Goal: Task Accomplishment & Management: Manage account settings

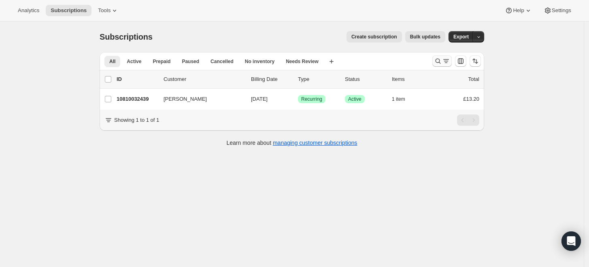
click at [440, 61] on icon "Search and filter results" at bounding box center [438, 61] width 8 height 8
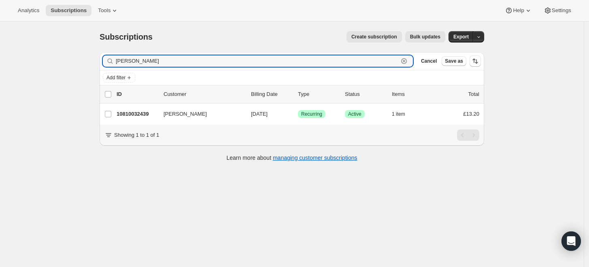
click at [408, 61] on icon "button" at bounding box center [404, 61] width 8 height 8
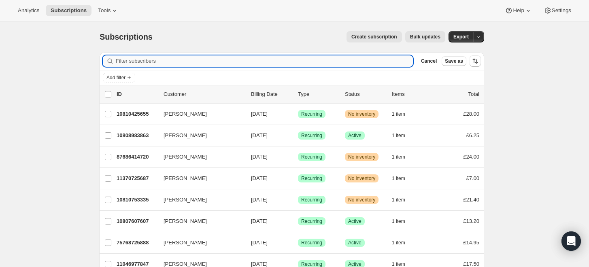
click at [199, 61] on input "Filter subscribers" at bounding box center [264, 60] width 297 height 11
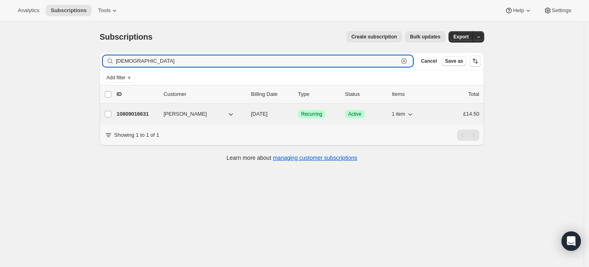
type input "[DEMOGRAPHIC_DATA]"
click at [169, 113] on span "[PERSON_NAME]" at bounding box center [185, 114] width 43 height 8
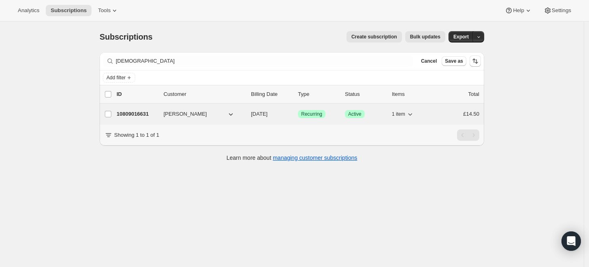
click at [142, 117] on p "10809016631" at bounding box center [137, 114] width 40 height 8
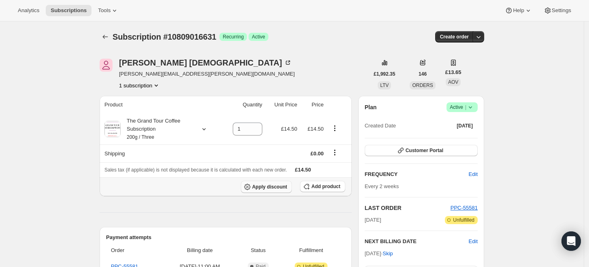
click at [276, 185] on span "Apply discount" at bounding box center [269, 187] width 35 height 6
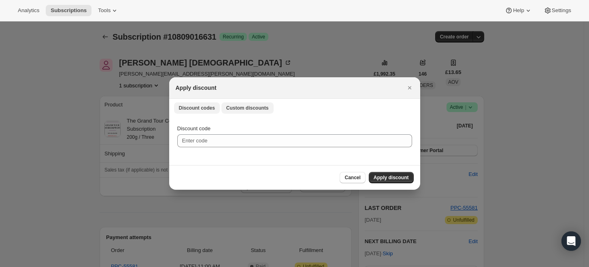
click at [243, 112] on button "Custom discounts" at bounding box center [247, 107] width 52 height 11
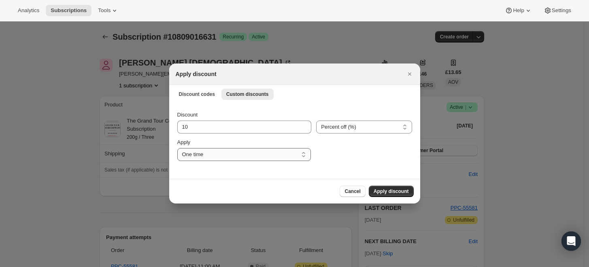
click at [253, 156] on select "One time Specify instances... Indefinitely" at bounding box center [244, 154] width 134 height 13
select select "specific"
click at [177, 148] on select "One time Specify instances... Indefinitely" at bounding box center [244, 154] width 134 height 13
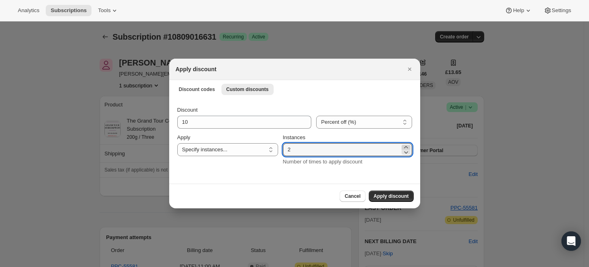
click at [404, 145] on icon ":rbe:" at bounding box center [406, 147] width 8 height 8
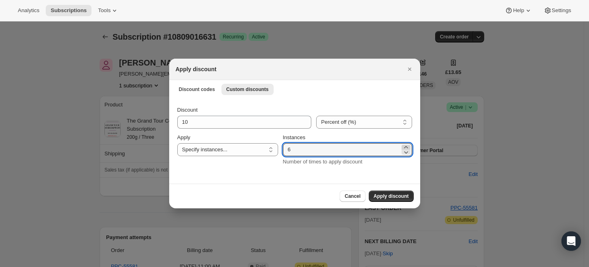
type input "7"
click at [342, 124] on select "Percent off (%) Amount off (£)" at bounding box center [364, 122] width 96 height 13
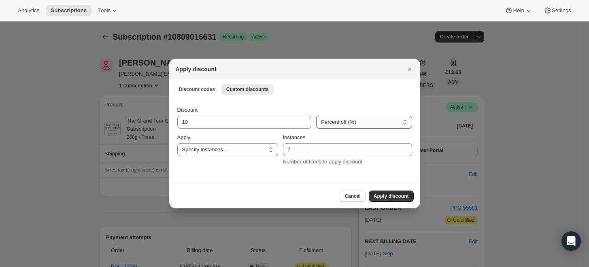
select select "fixed"
click at [316, 116] on select "Percent off (%) Amount off (£)" at bounding box center [364, 122] width 96 height 13
click at [287, 178] on div "Discount 10 Percent off (%) Amount off (£) Amount off (£) Apply One time Specif…" at bounding box center [294, 141] width 251 height 86
click at [347, 197] on button "Cancel" at bounding box center [352, 196] width 25 height 11
